Goal: Information Seeking & Learning: Check status

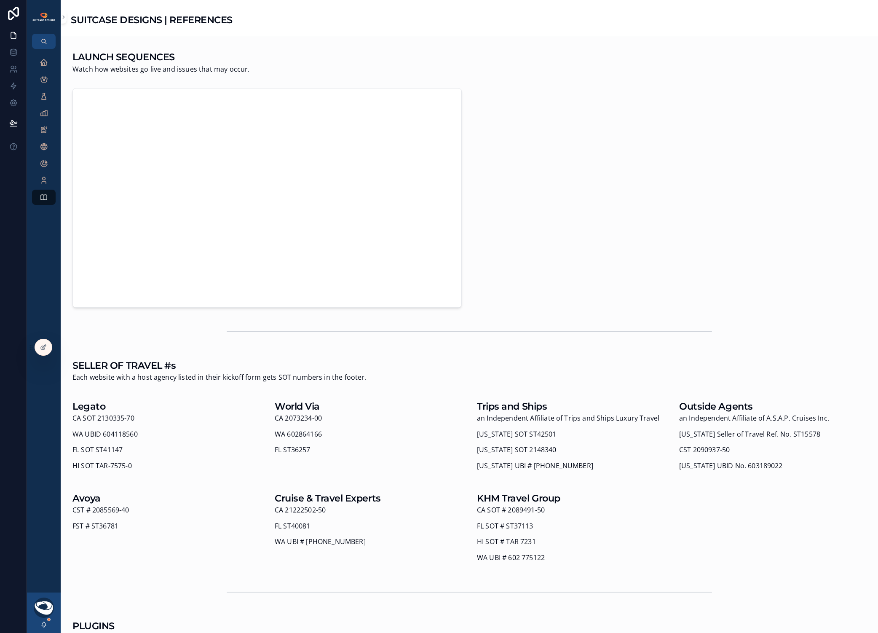
scroll to position [508, 0]
click at [42, 63] on icon "scrollable content" at bounding box center [44, 62] width 8 height 8
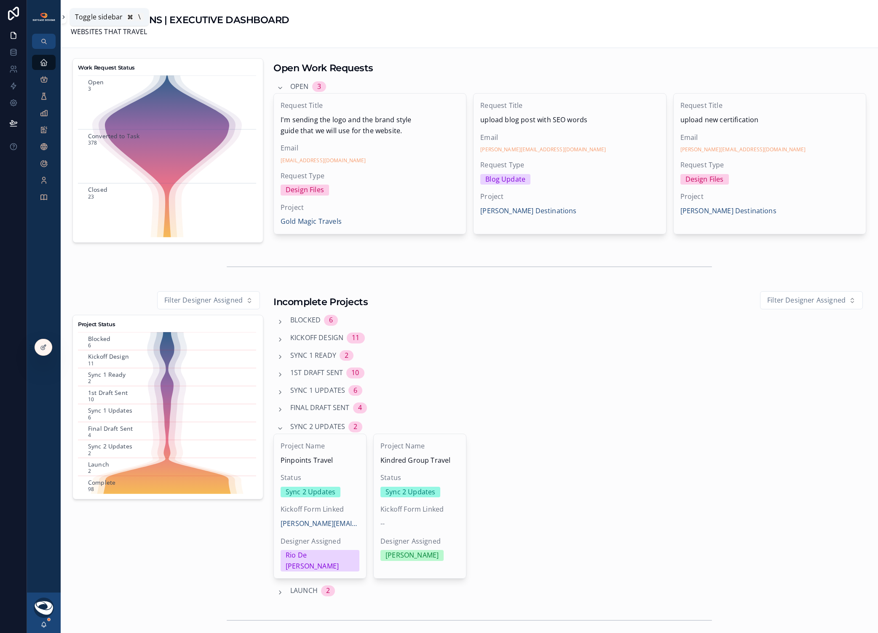
click at [64, 18] on icon "scrollable content" at bounding box center [64, 17] width 6 height 6
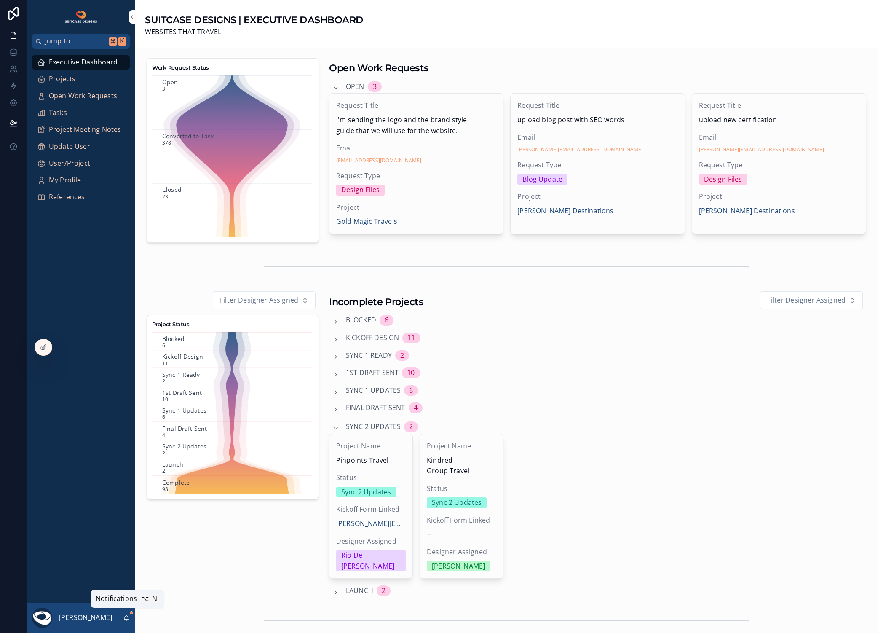
click at [128, 616] on icon "scrollable content" at bounding box center [126, 618] width 7 height 7
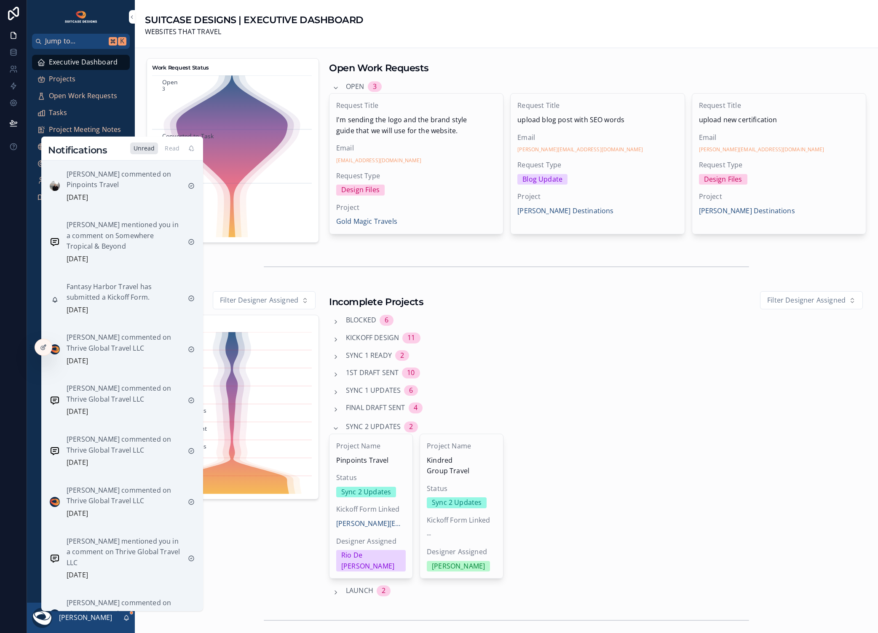
scroll to position [471, 0]
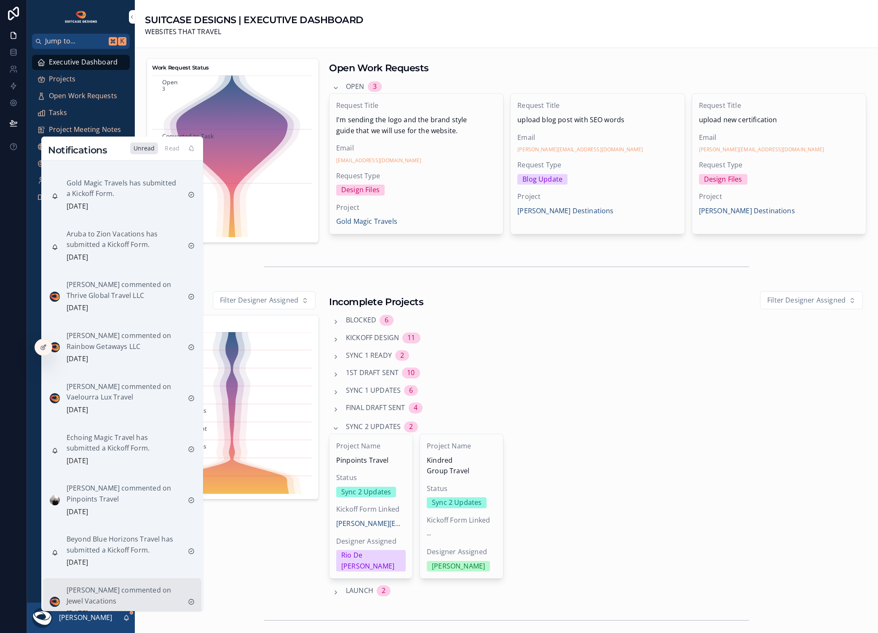
click at [134, 591] on p "[PERSON_NAME] commented on Jewel Vacations" at bounding box center [124, 595] width 115 height 21
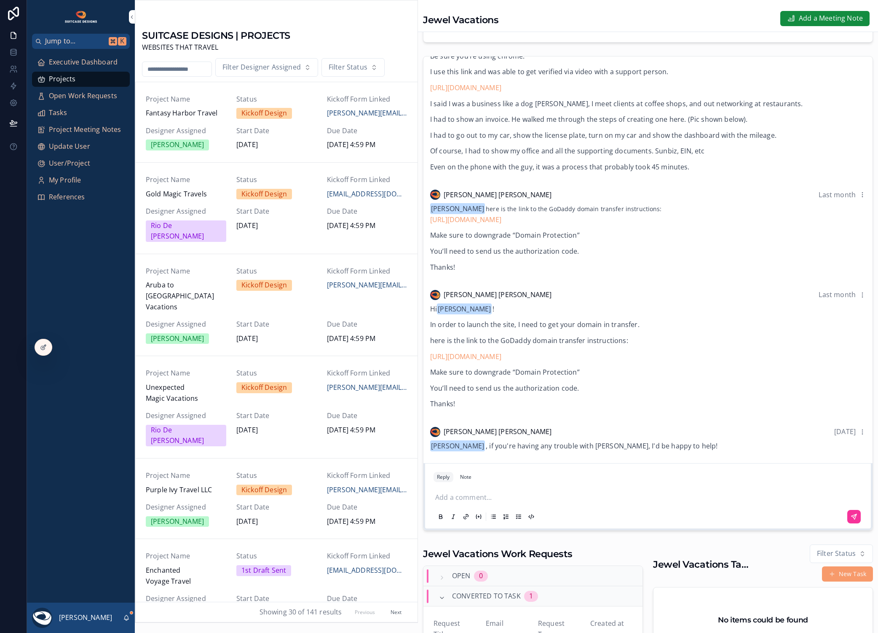
scroll to position [191, 0]
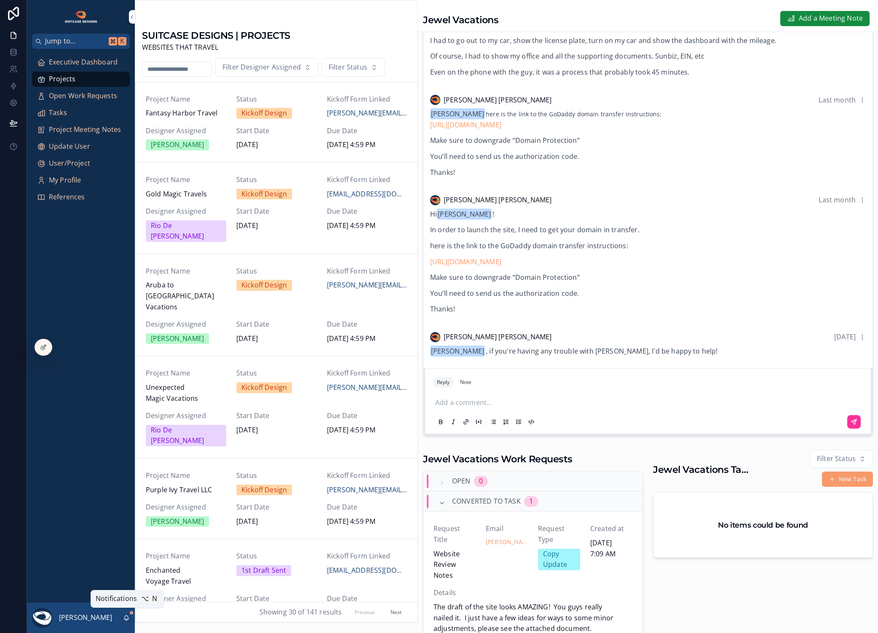
click at [122, 615] on div "[PERSON_NAME]" at bounding box center [81, 618] width 108 height 30
click at [123, 621] on div "[PERSON_NAME]" at bounding box center [81, 618] width 108 height 30
click at [125, 619] on icon "scrollable content" at bounding box center [126, 618] width 7 height 7
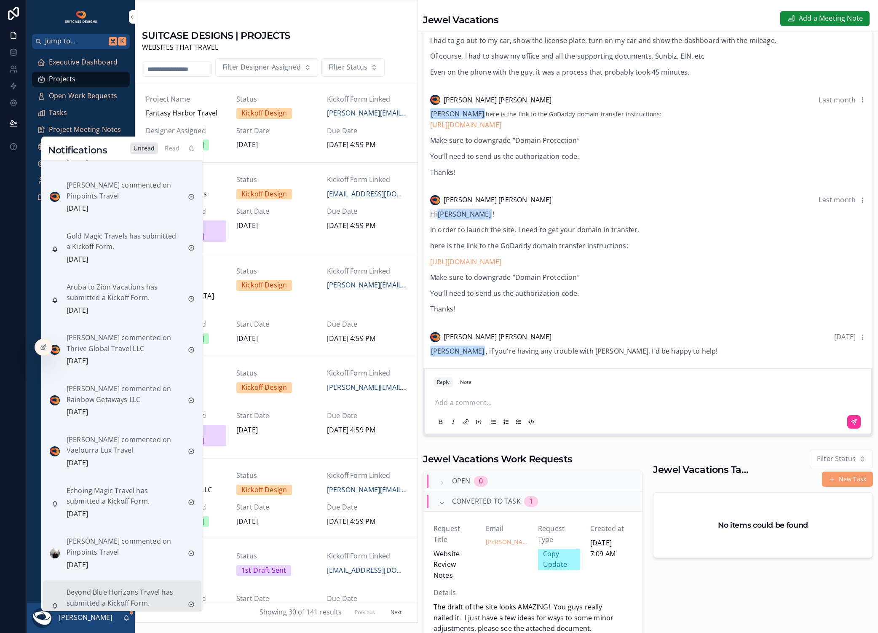
scroll to position [421, 0]
click at [133, 585] on p "Beyond Blue Horizons Travel has submitted a Kickoff Form." at bounding box center [124, 594] width 115 height 21
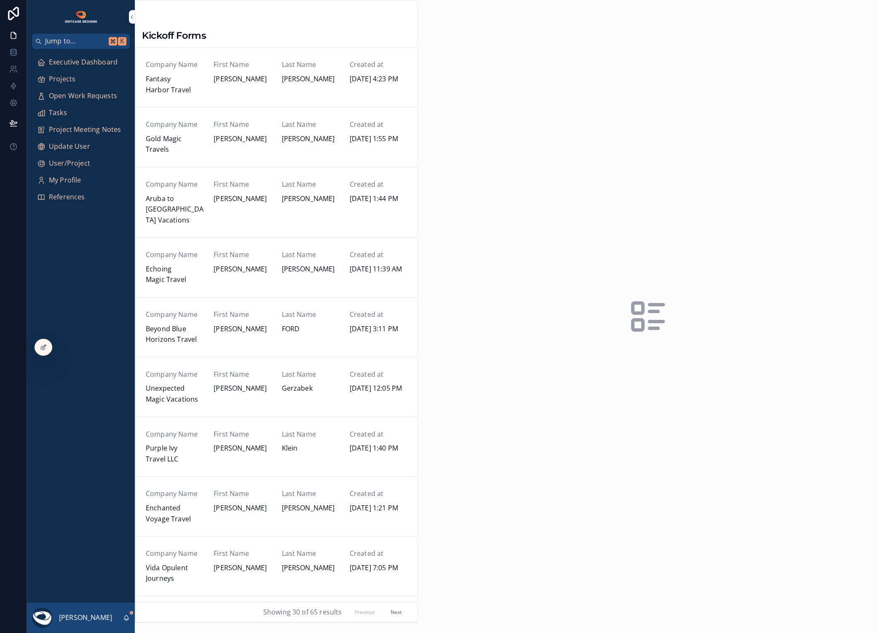
click at [319, 322] on div "Last Name [PERSON_NAME]" at bounding box center [311, 327] width 58 height 36
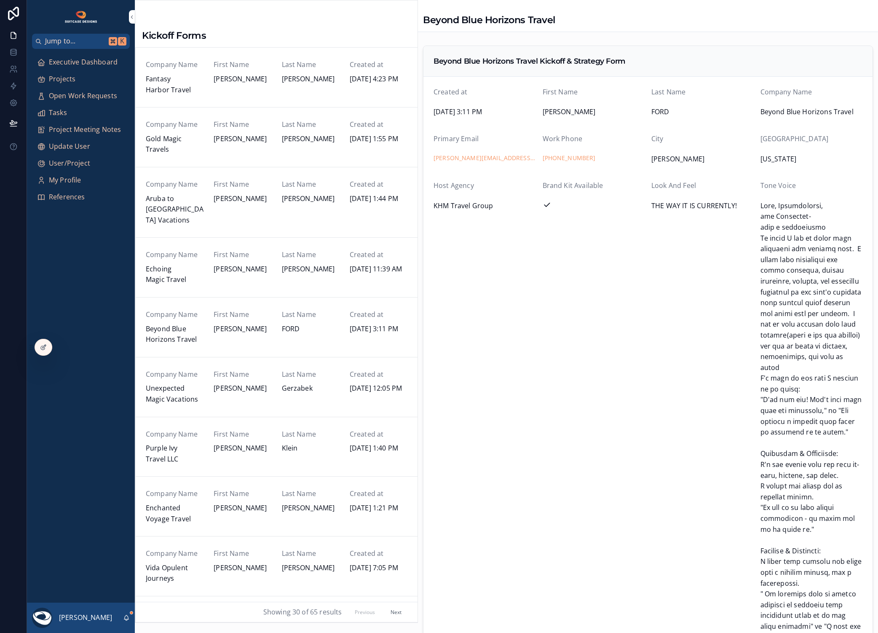
click at [306, 264] on span "[PERSON_NAME]" at bounding box center [311, 269] width 58 height 11
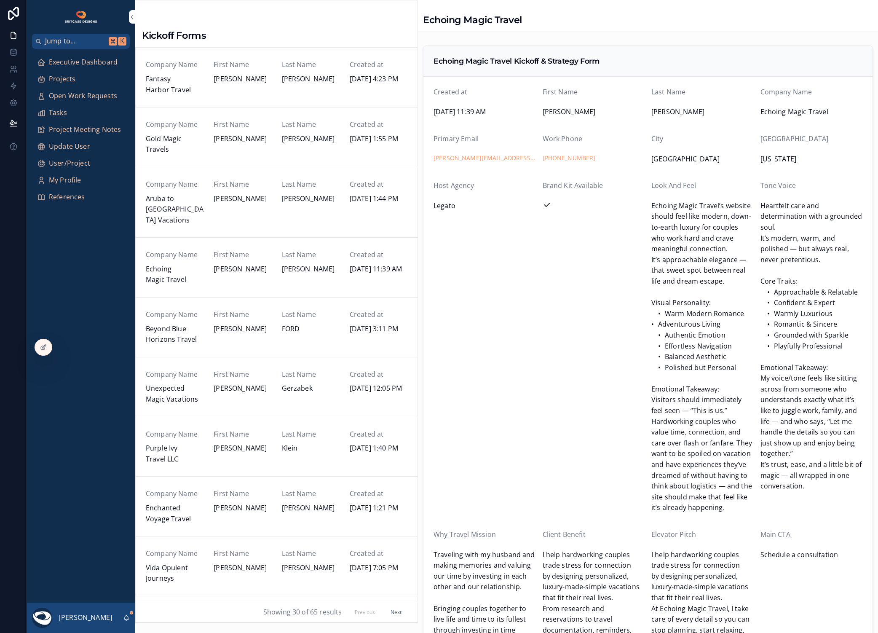
click at [321, 199] on span "[PERSON_NAME]" at bounding box center [311, 198] width 58 height 11
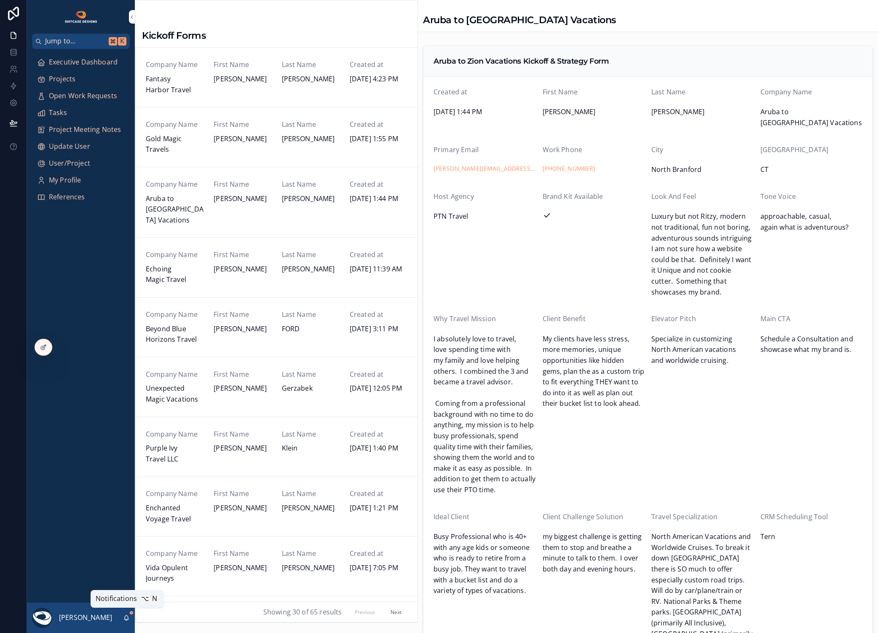
click at [125, 620] on icon "scrollable content" at bounding box center [126, 618] width 7 height 7
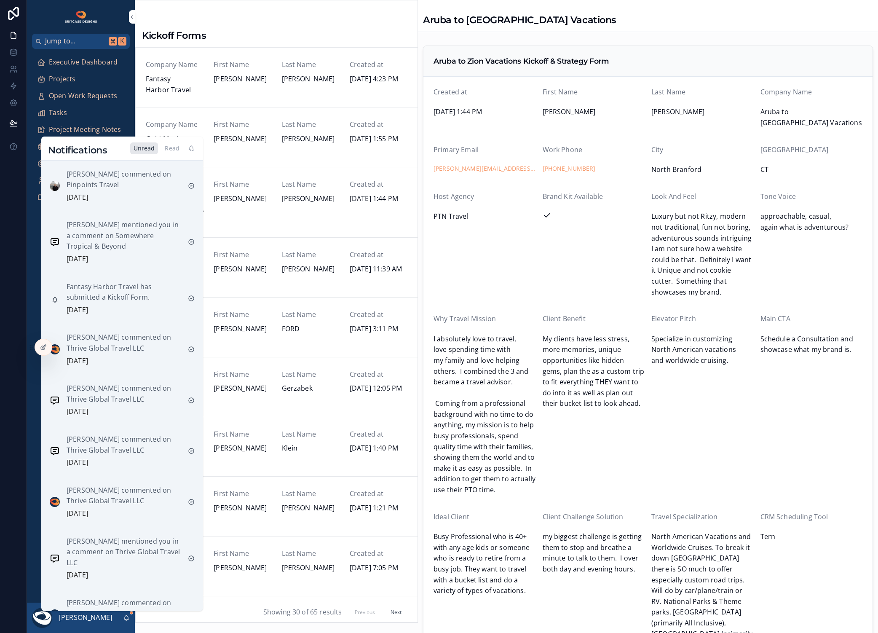
scroll to position [370, 0]
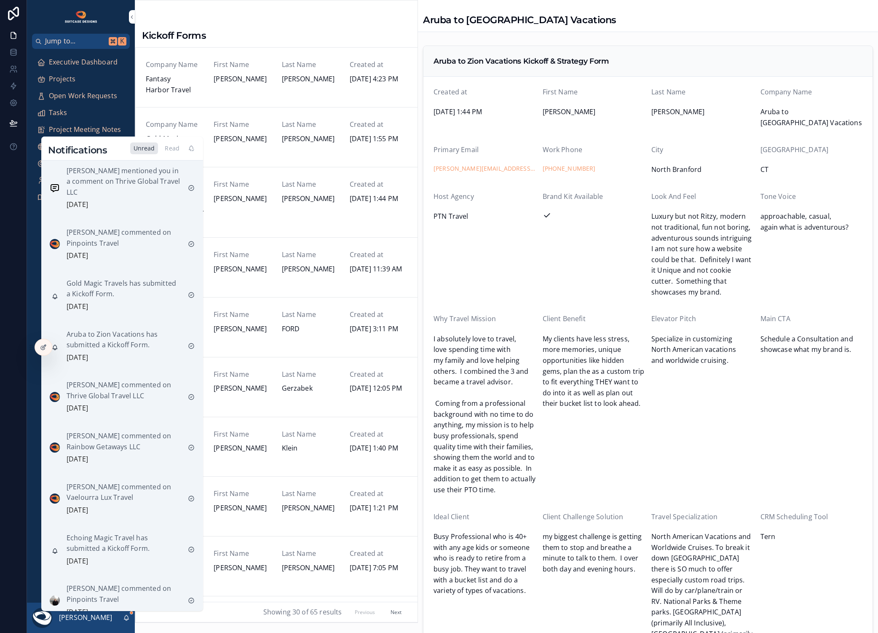
click at [148, 583] on p "[PERSON_NAME] commented on Pinpoints Travel" at bounding box center [124, 593] width 115 height 21
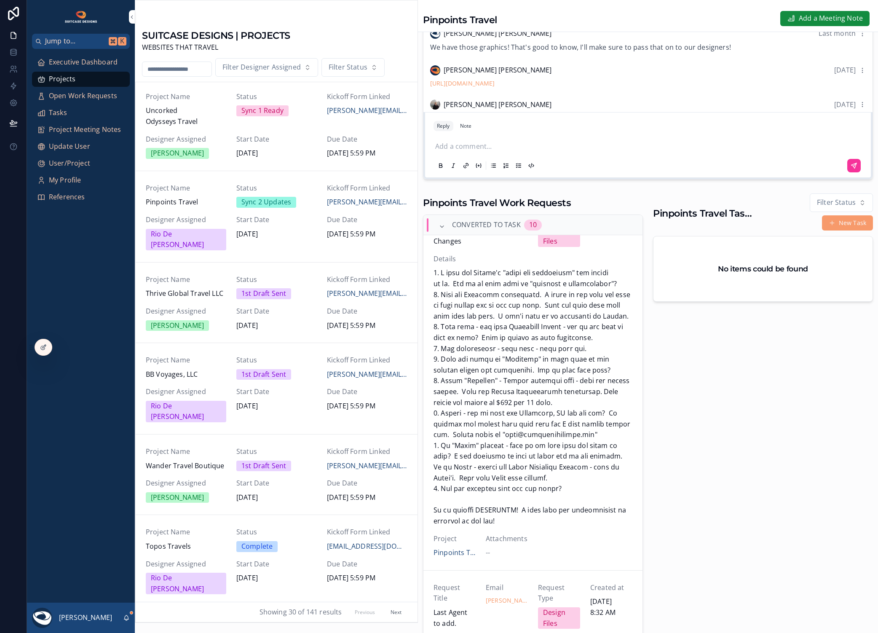
scroll to position [402, 0]
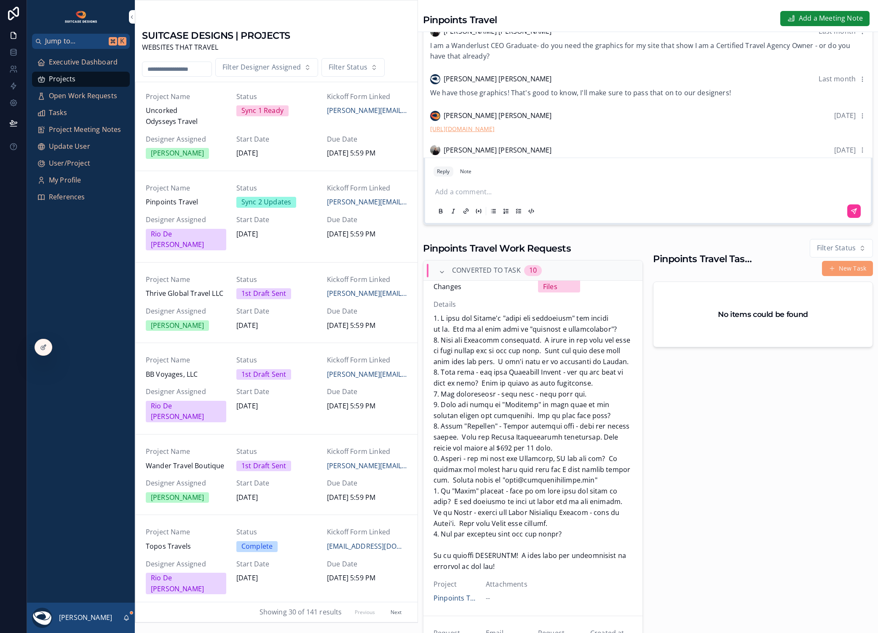
click at [466, 129] on link "[URL][DOMAIN_NAME]" at bounding box center [462, 129] width 65 height 8
